Goal: Task Accomplishment & Management: Use online tool/utility

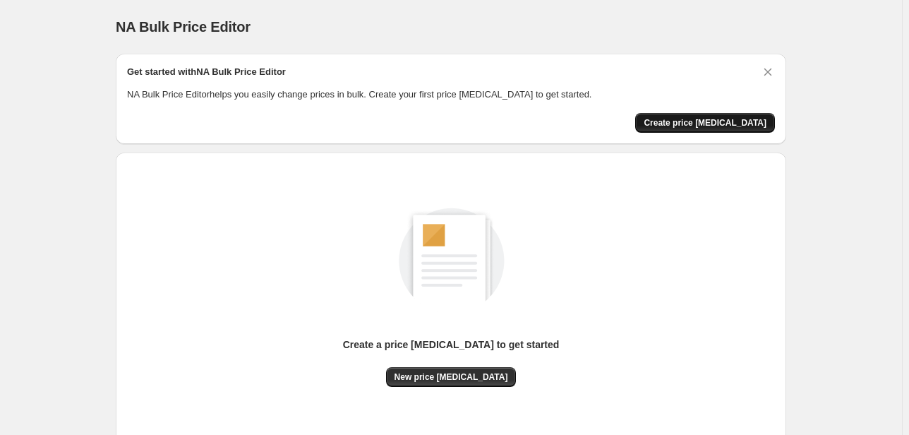
click at [703, 129] on button "Create price [MEDICAL_DATA]" at bounding box center [705, 123] width 140 height 20
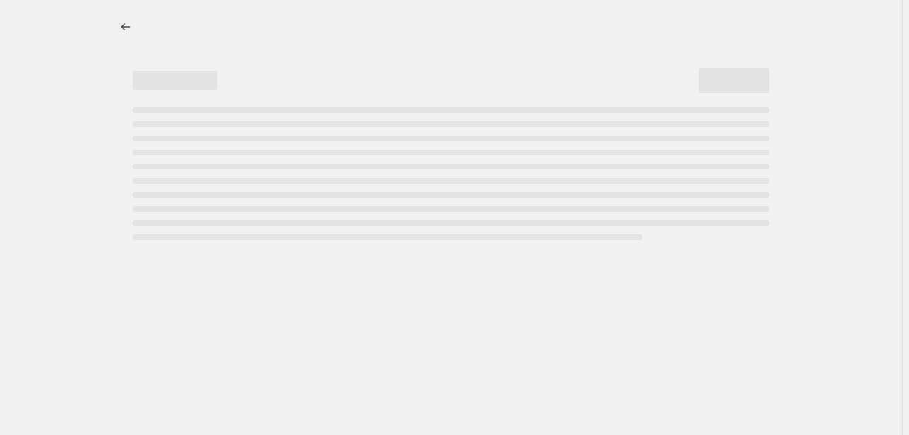
select select "percentage"
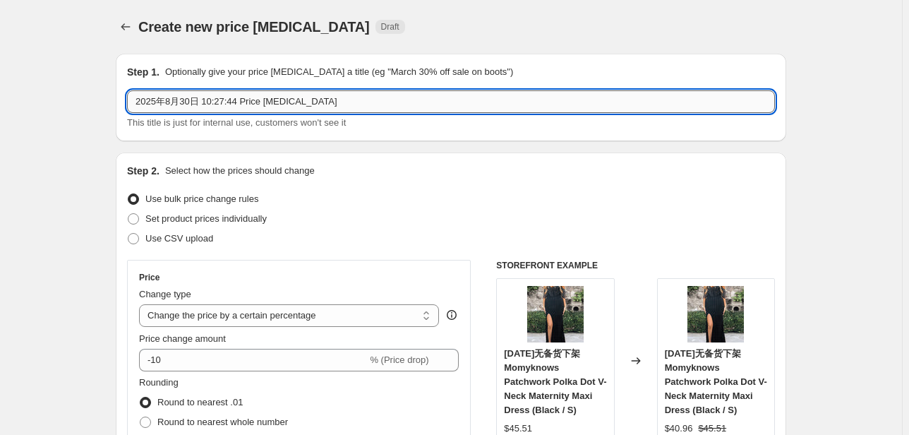
click at [321, 104] on input "2025年8月30日 10:27:44 Price [MEDICAL_DATA]" at bounding box center [451, 101] width 648 height 23
drag, startPoint x: 324, startPoint y: 100, endPoint x: 78, endPoint y: 99, distance: 246.4
type input "l"
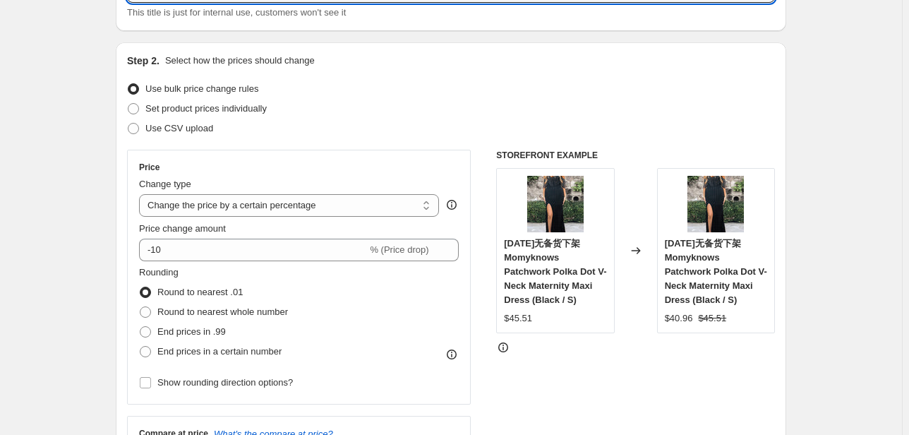
scroll to position [113, 0]
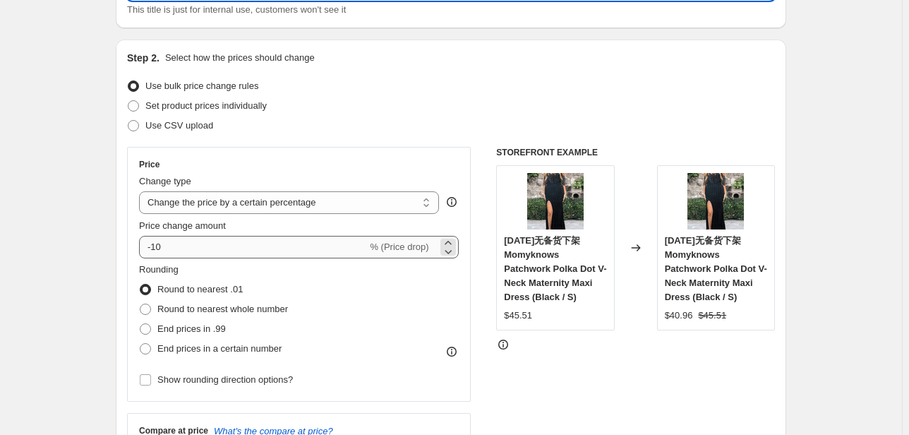
type input "[DATE] sale"
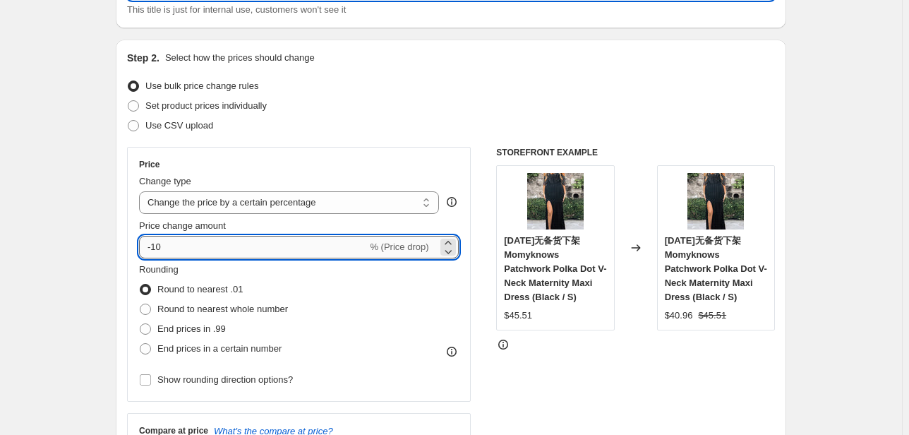
click at [167, 246] on input "-10" at bounding box center [253, 247] width 228 height 23
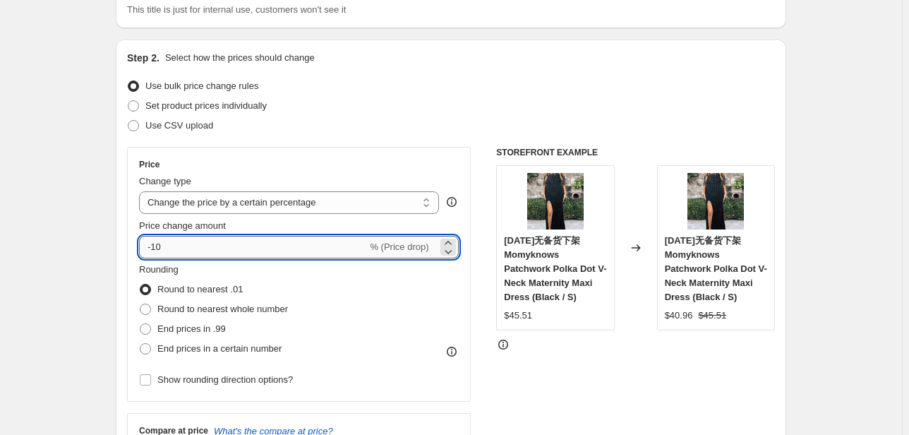
type input "-1"
type input "-20"
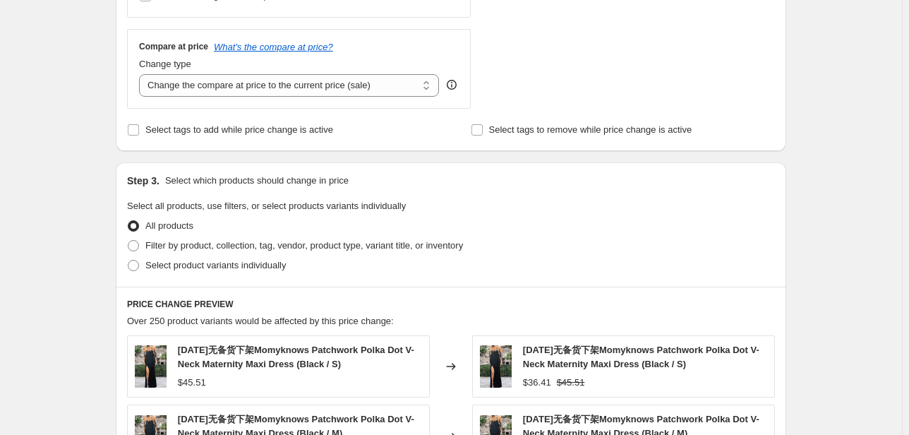
scroll to position [508, 0]
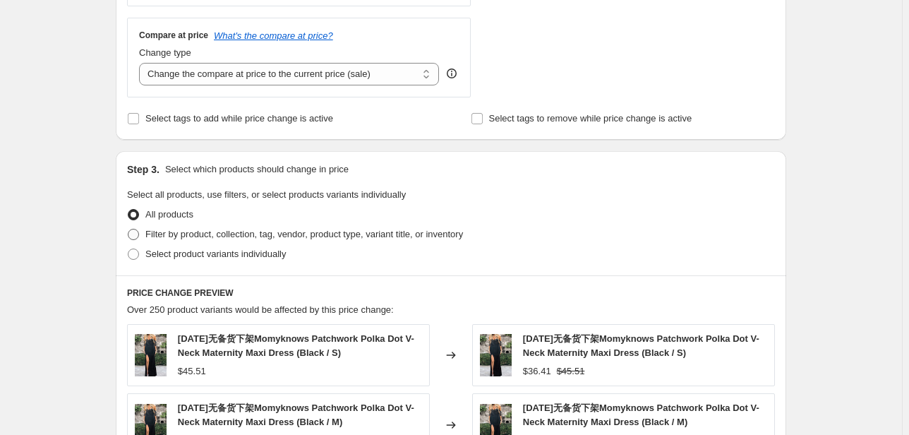
click at [187, 239] on span "Filter by product, collection, tag, vendor, product type, variant title, or inv…" at bounding box center [304, 234] width 318 height 11
click at [128, 229] on input "Filter by product, collection, tag, vendor, product type, variant title, or inv…" at bounding box center [128, 229] width 1 height 1
radio input "true"
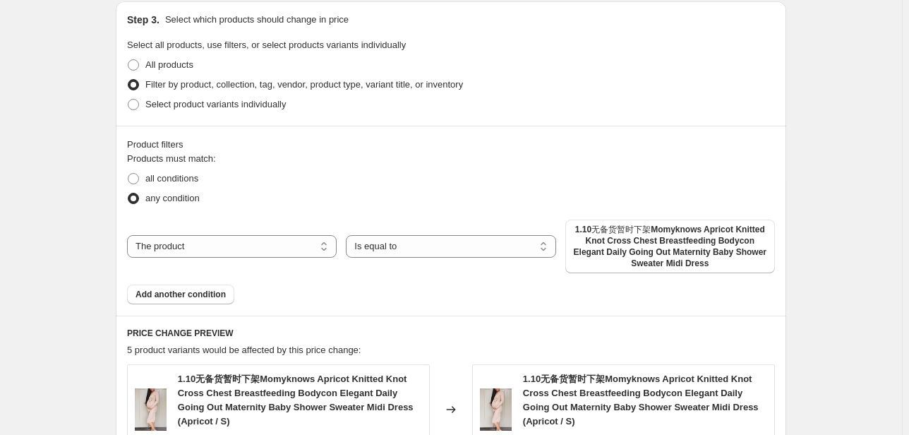
scroll to position [678, 0]
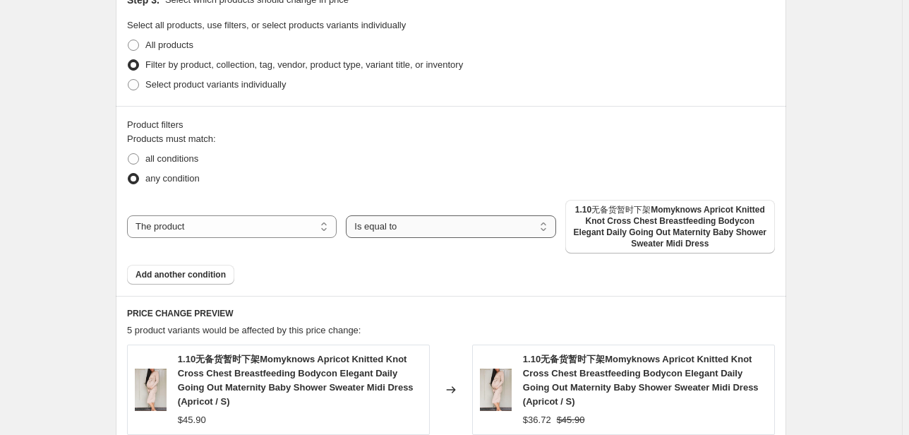
click at [405, 229] on select "Is equal to Is not equal to" at bounding box center [451, 226] width 210 height 23
click at [307, 224] on select "The product The product's collection The product's tag The product's vendor The…" at bounding box center [232, 226] width 210 height 23
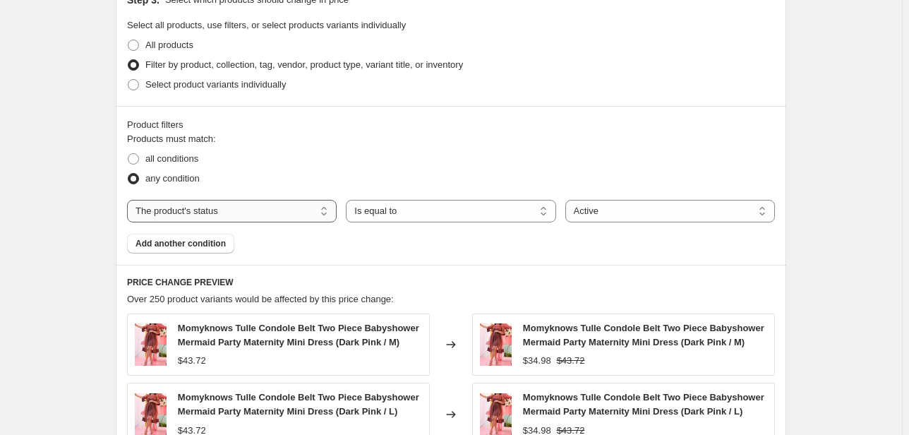
click at [166, 216] on select "The product The product's collection The product's tag The product's vendor The…" at bounding box center [232, 211] width 210 height 23
select select "collection"
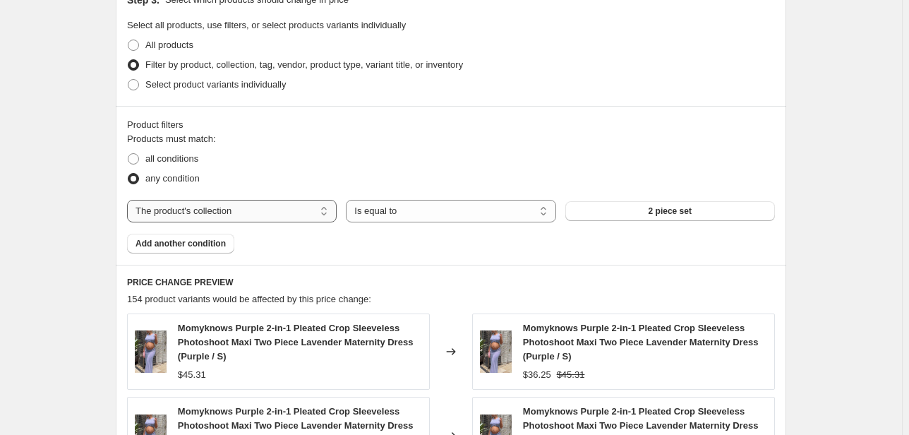
click at [240, 214] on select "The product The product's collection The product's tag The product's vendor The…" at bounding box center [232, 211] width 210 height 23
click at [130, 200] on select "The product The product's collection The product's tag The product's vendor The…" at bounding box center [232, 211] width 210 height 23
click at [654, 210] on span "2 piece set" at bounding box center [670, 210] width 43 height 11
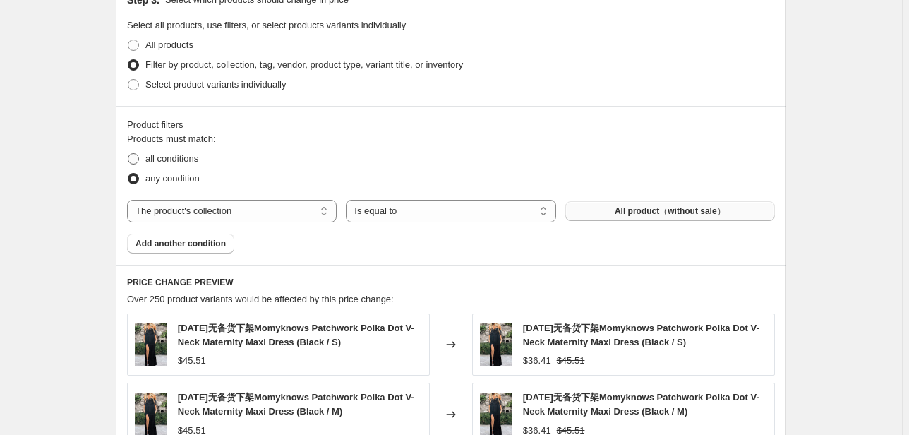
click at [174, 160] on span "all conditions" at bounding box center [171, 158] width 53 height 11
click at [128, 154] on input "all conditions" at bounding box center [128, 153] width 1 height 1
radio input "true"
click at [181, 246] on span "Add another condition" at bounding box center [181, 243] width 90 height 11
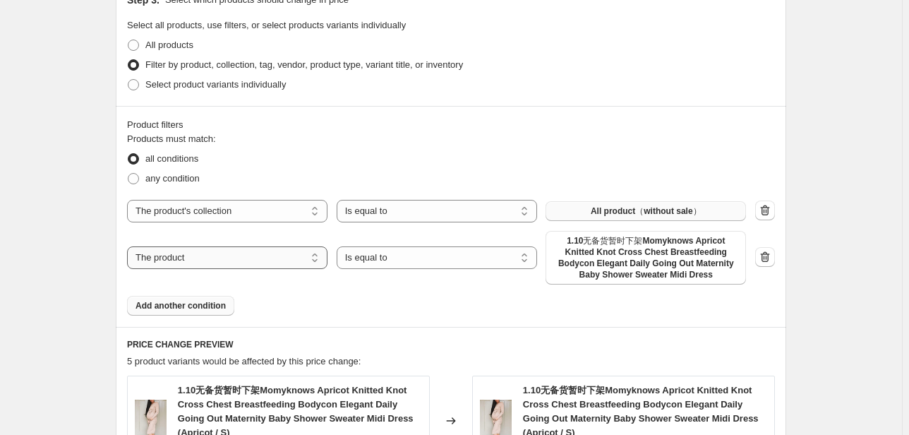
click at [311, 258] on select "The product The product's collection The product's tag The product's vendor The…" at bounding box center [227, 257] width 200 height 23
select select "product_status"
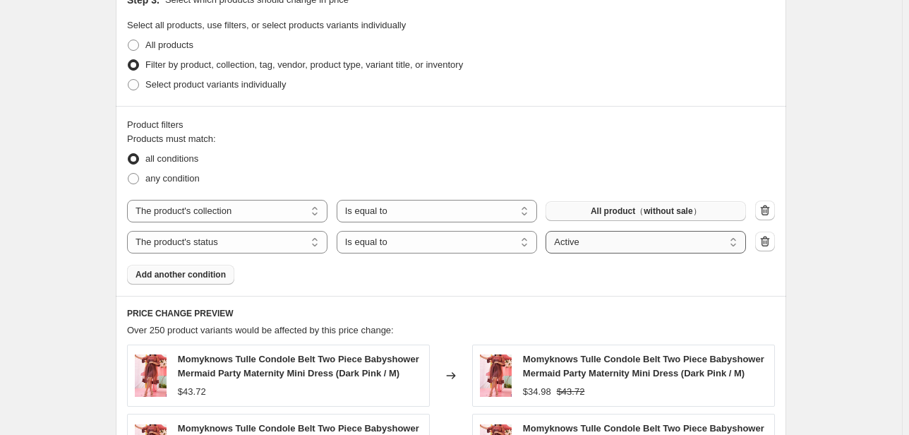
click at [587, 246] on select "Active Draft Archived" at bounding box center [646, 242] width 200 height 23
click at [548, 231] on select "Active Draft Archived" at bounding box center [646, 242] width 200 height 23
click at [536, 280] on div "Products must match: all conditions any condition The product The product's col…" at bounding box center [451, 208] width 648 height 152
click at [623, 282] on div "Products must match: all conditions any condition The product The product's col…" at bounding box center [451, 208] width 648 height 152
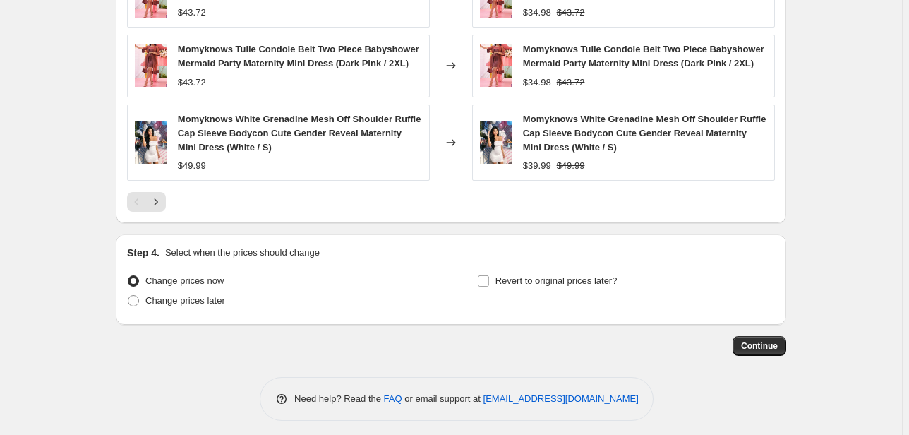
scroll to position [1201, 0]
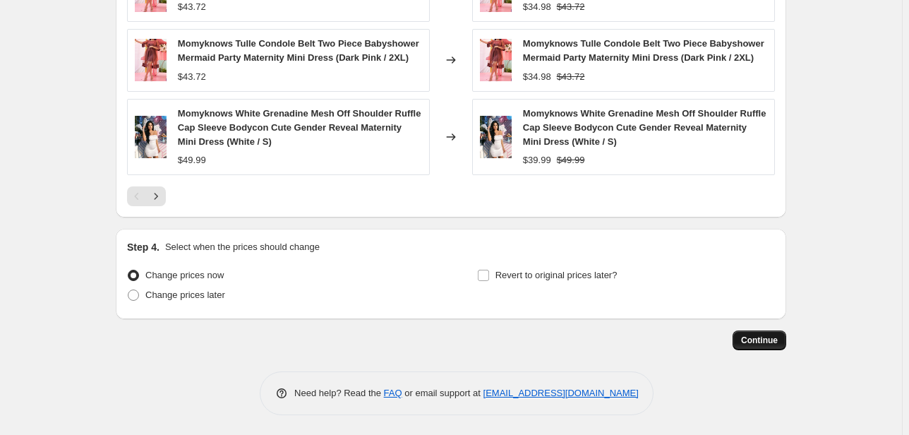
click at [755, 342] on span "Continue" at bounding box center [759, 340] width 37 height 11
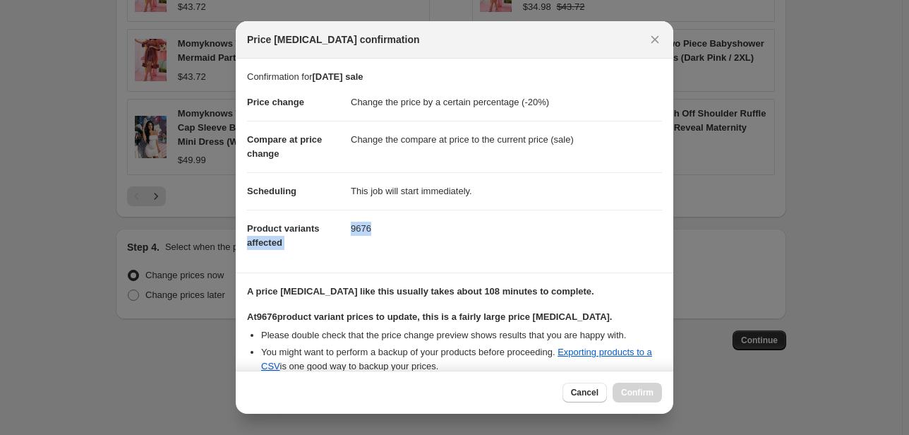
drag, startPoint x: 344, startPoint y: 229, endPoint x: 380, endPoint y: 232, distance: 35.4
click at [376, 229] on dl "Price change Change the price by a certain percentage (-20%) Compare at price c…" at bounding box center [454, 172] width 415 height 177
click at [380, 232] on dd "9676" at bounding box center [506, 228] width 311 height 37
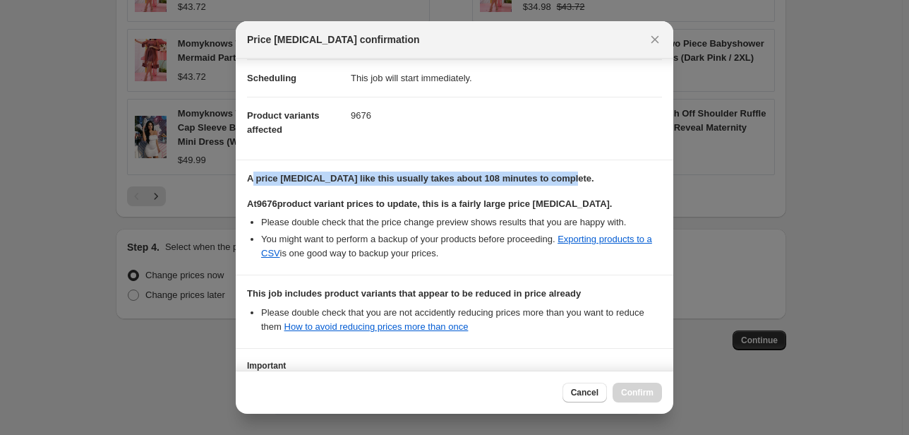
drag, startPoint x: 253, startPoint y: 178, endPoint x: 563, endPoint y: 183, distance: 309.2
click at [563, 183] on p "A price [MEDICAL_DATA] like this usually takes about 108 minutes to complete." at bounding box center [454, 179] width 415 height 14
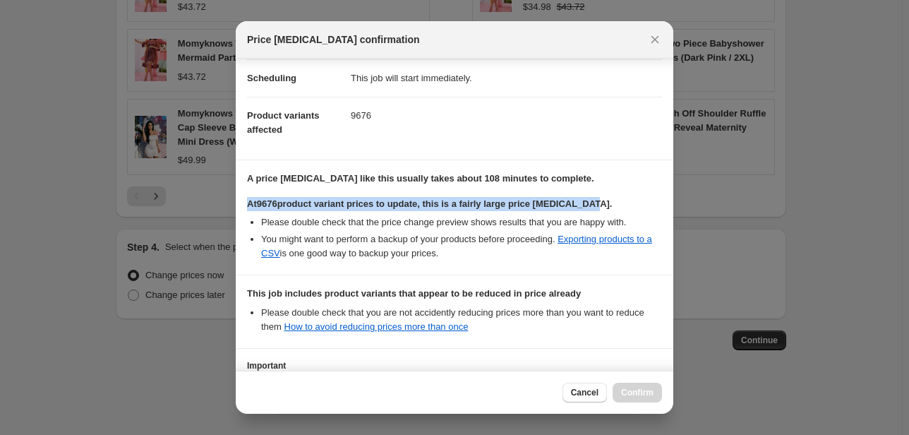
drag, startPoint x: 245, startPoint y: 203, endPoint x: 591, endPoint y: 203, distance: 345.9
click at [591, 203] on section "A price [MEDICAL_DATA] like this usually takes about 108 minutes to complete. A…" at bounding box center [455, 217] width 438 height 114
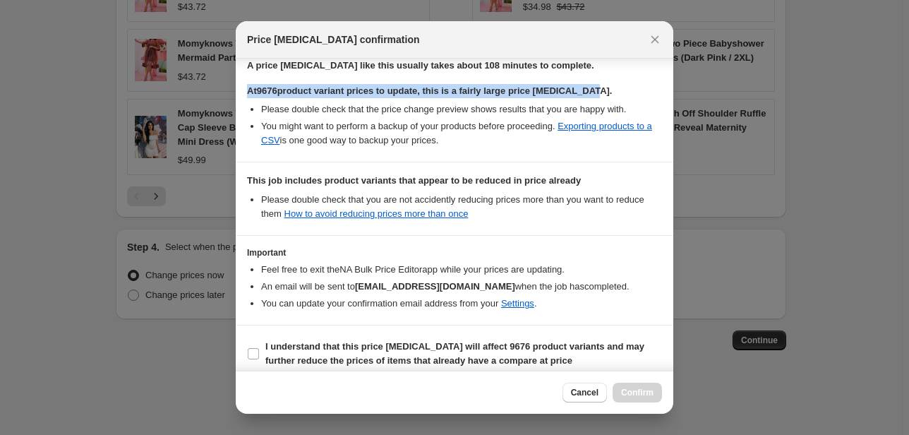
scroll to position [236, 0]
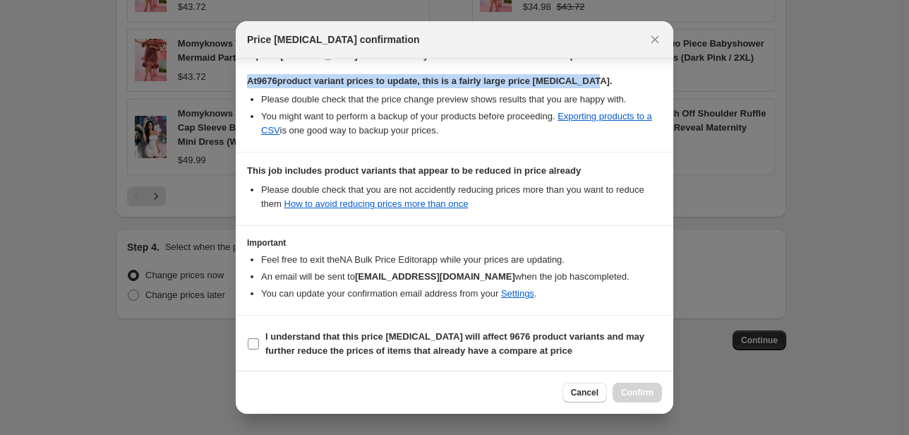
click at [257, 347] on input "I understand that this price [MEDICAL_DATA] will affect 9676 product variants a…" at bounding box center [253, 343] width 11 height 11
checkbox input "true"
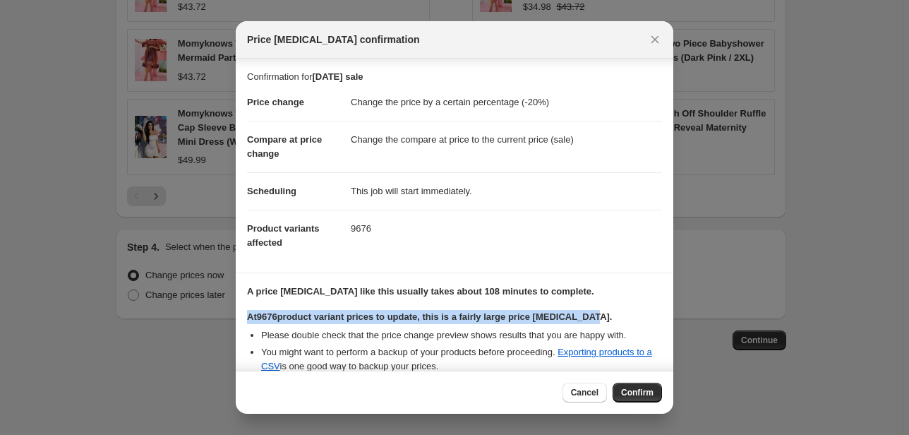
scroll to position [0, 0]
click at [643, 395] on span "Confirm" at bounding box center [637, 392] width 32 height 11
type input "[DATE] sale"
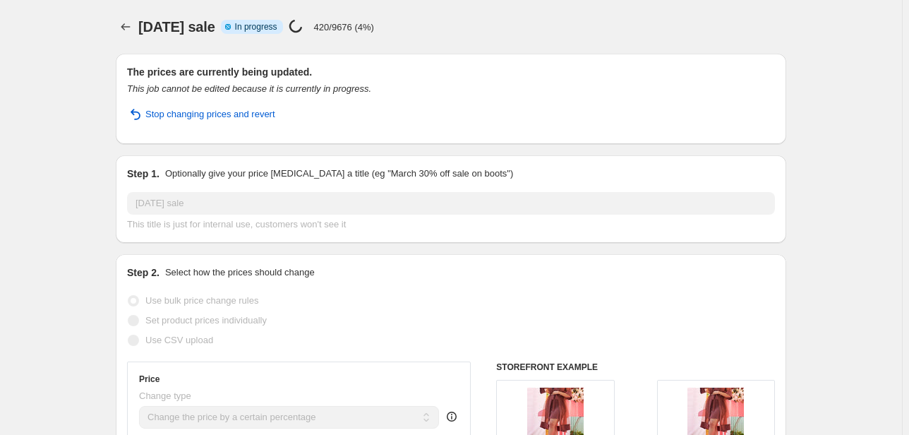
click at [422, 51] on div "[DATE] sale. This page is ready [DATE] sale Info Partially complete In progress…" at bounding box center [451, 27] width 671 height 54
click at [430, 30] on div "[DATE] sale Info Partially complete In progress Price [MEDICAL_DATA] in progres…" at bounding box center [462, 27] width 648 height 20
click at [461, 42] on div "[DATE] sale. This page is ready [DATE] sale Info Partially complete In progress…" at bounding box center [451, 27] width 671 height 54
click at [391, 37] on div "[DATE] sale. This page is ready [DATE] sale Info Partially complete In progress…" at bounding box center [451, 27] width 671 height 54
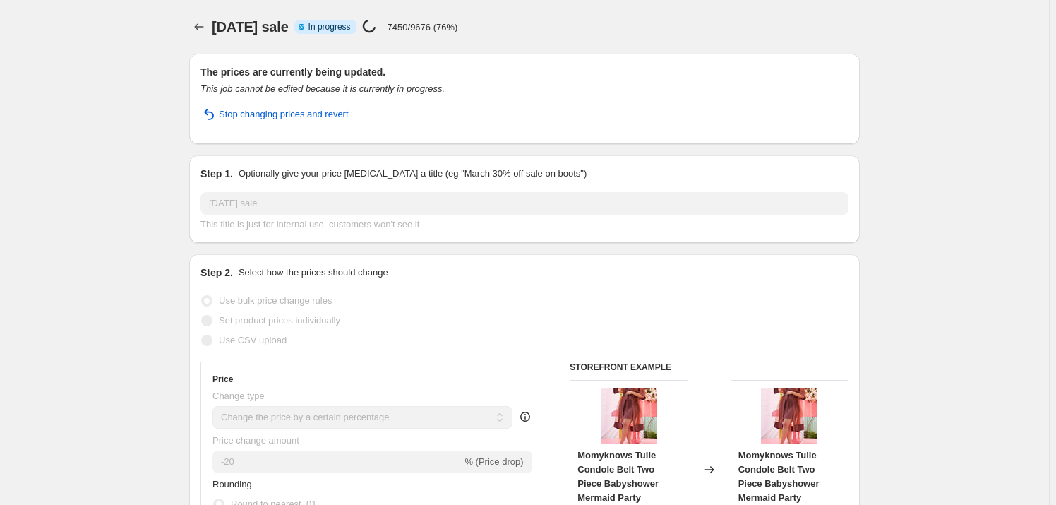
click at [529, 35] on div "[DATE] sale Info Partially complete In progress Price [MEDICAL_DATA] in progres…" at bounding box center [536, 27] width 648 height 20
click at [443, 34] on div "Price [MEDICAL_DATA] in progress... 9620/9676 (99%)" at bounding box center [410, 27] width 96 height 16
drag, startPoint x: 402, startPoint y: 28, endPoint x: 474, endPoint y: 32, distance: 72.1
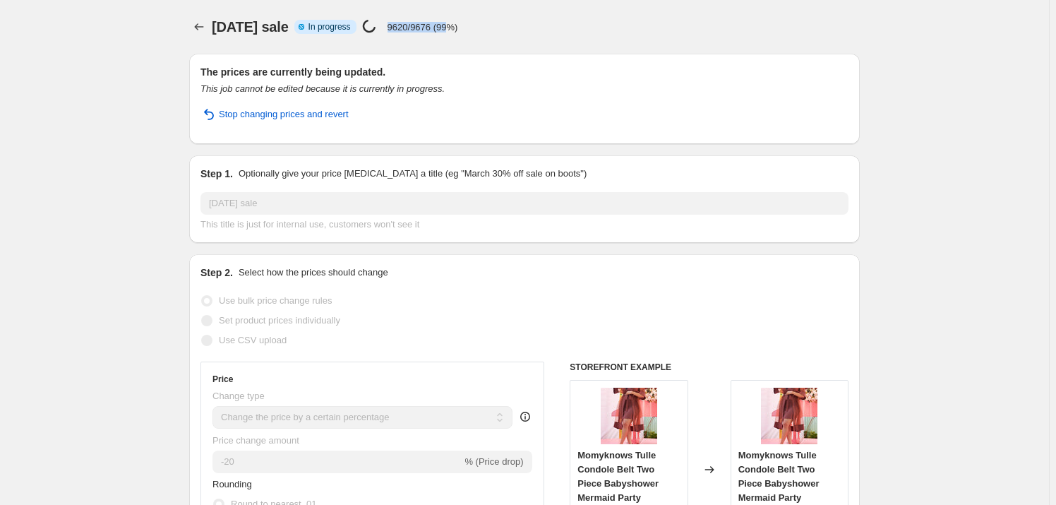
click at [458, 30] on div "Price [MEDICAL_DATA] in progress... 9620/9676 (99%)" at bounding box center [410, 27] width 96 height 16
click at [480, 34] on div "[DATE] sale Info Partially complete In progress Price [MEDICAL_DATA] in progres…" at bounding box center [536, 27] width 648 height 20
click at [421, 55] on div "The prices are currently being updated. This job cannot be edited because it is…" at bounding box center [524, 99] width 671 height 90
click at [192, 25] on button "Price change jobs" at bounding box center [199, 27] width 20 height 20
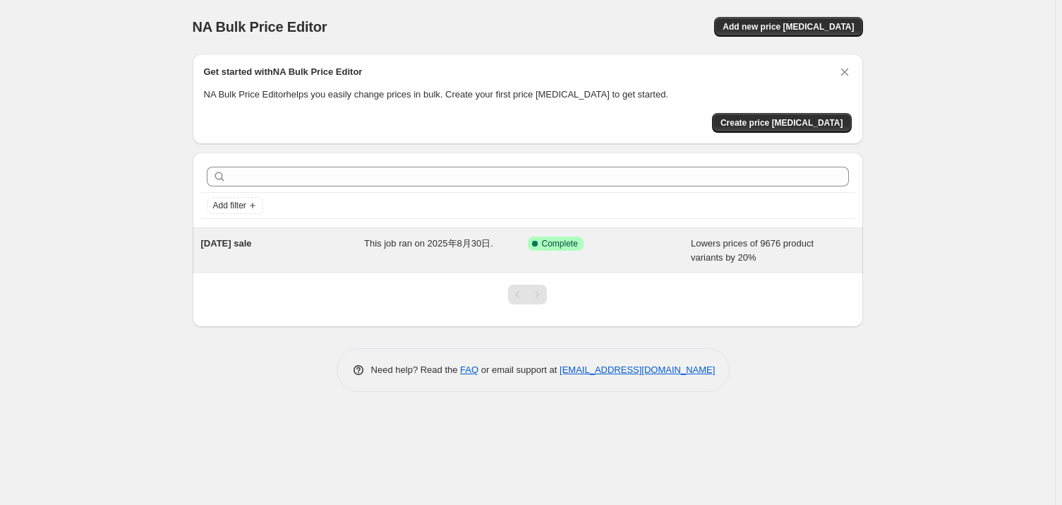
click at [396, 248] on span "This job ran on 2025年8月30日." at bounding box center [428, 243] width 129 height 11
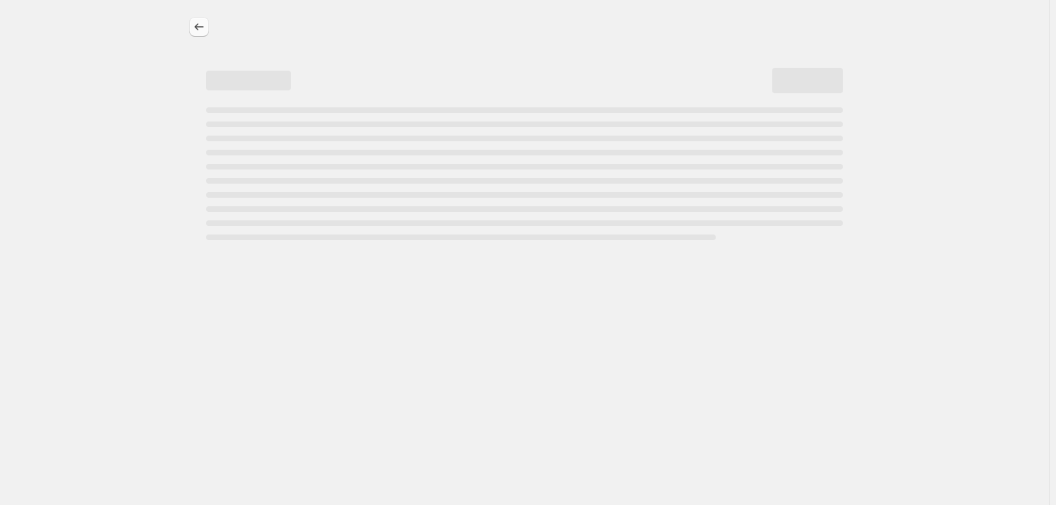
select select "percentage"
select select "collection"
select select "product_status"
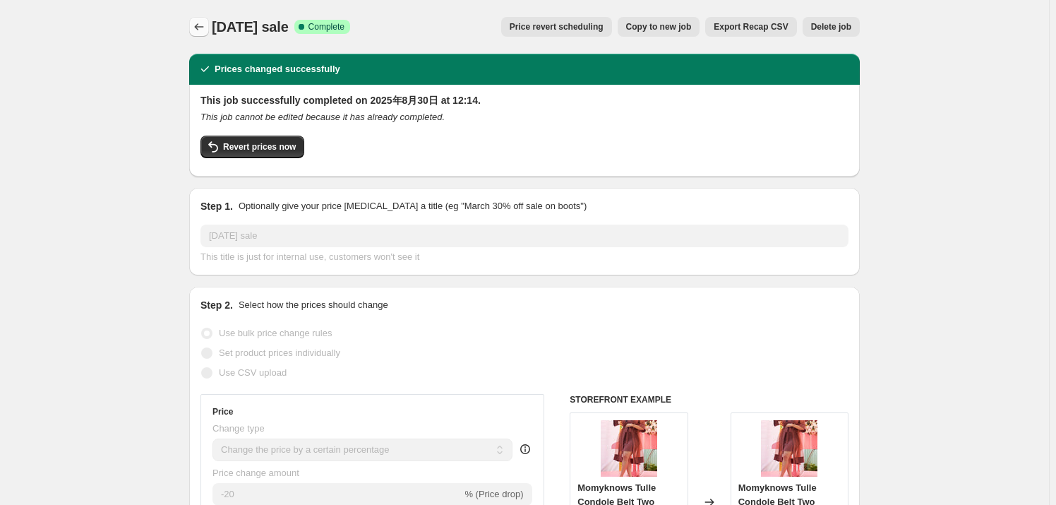
click at [203, 23] on icon "Price change jobs" at bounding box center [199, 27] width 14 height 14
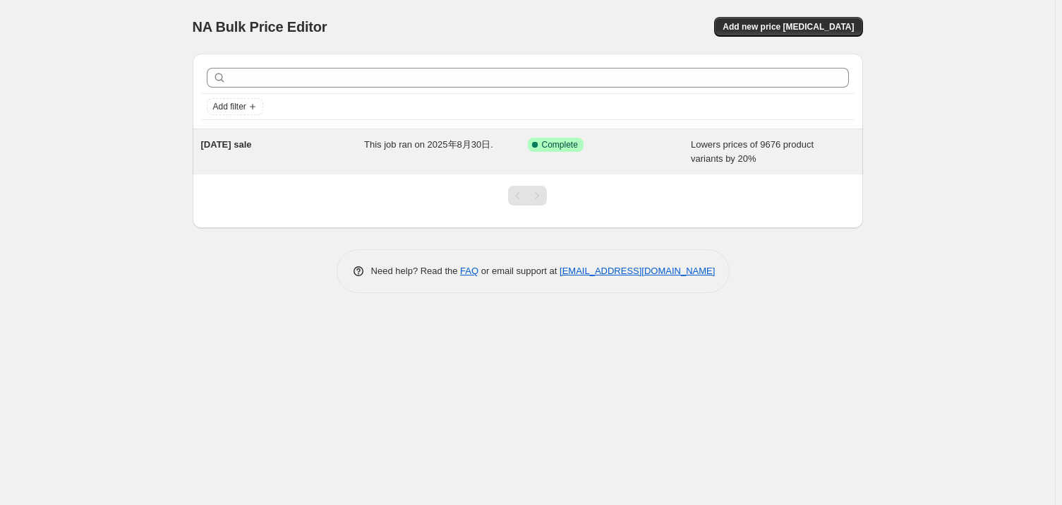
click at [472, 164] on div "This job ran on 2025年8月30日." at bounding box center [446, 152] width 164 height 28
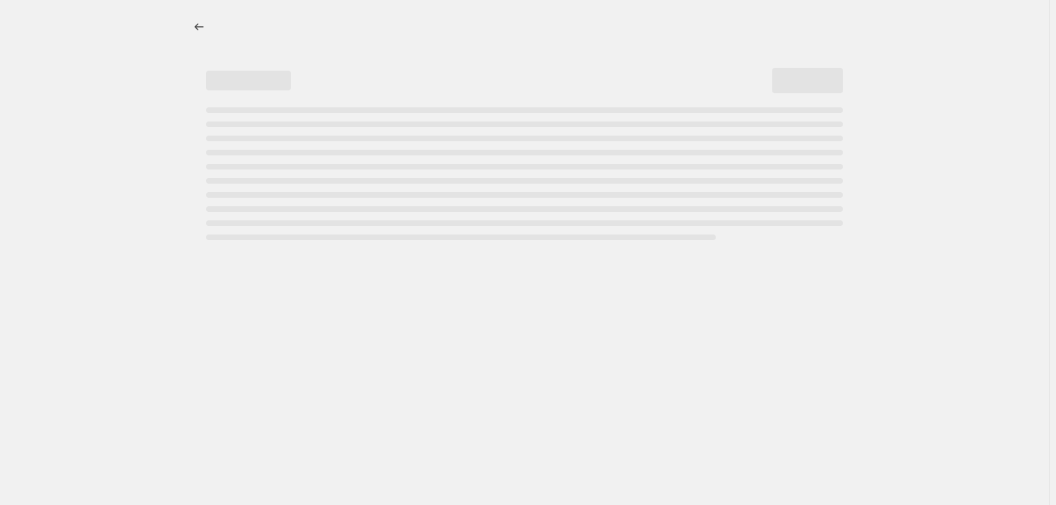
select select "percentage"
select select "collection"
select select "product_status"
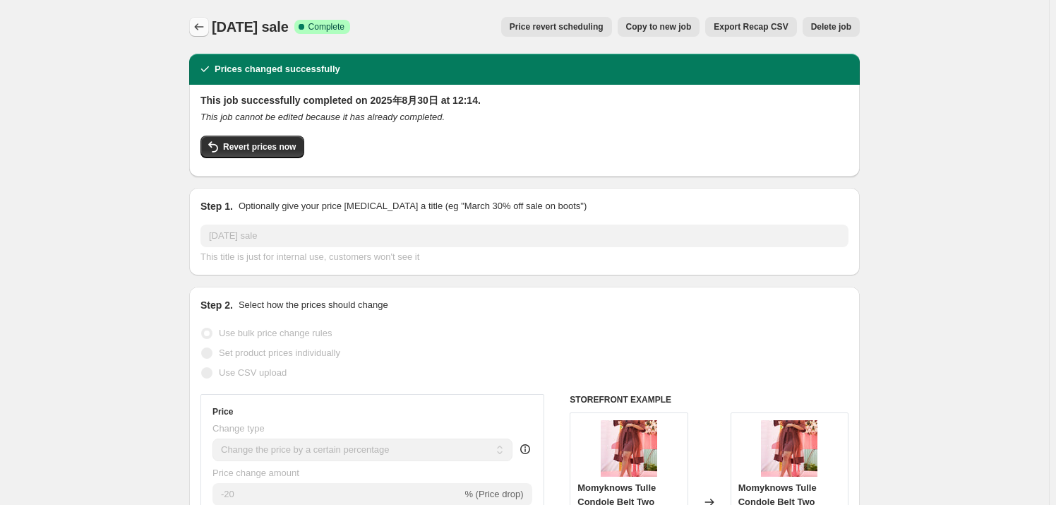
click at [200, 31] on icon "Price change jobs" at bounding box center [199, 27] width 14 height 14
